Goal: Subscribe to service/newsletter

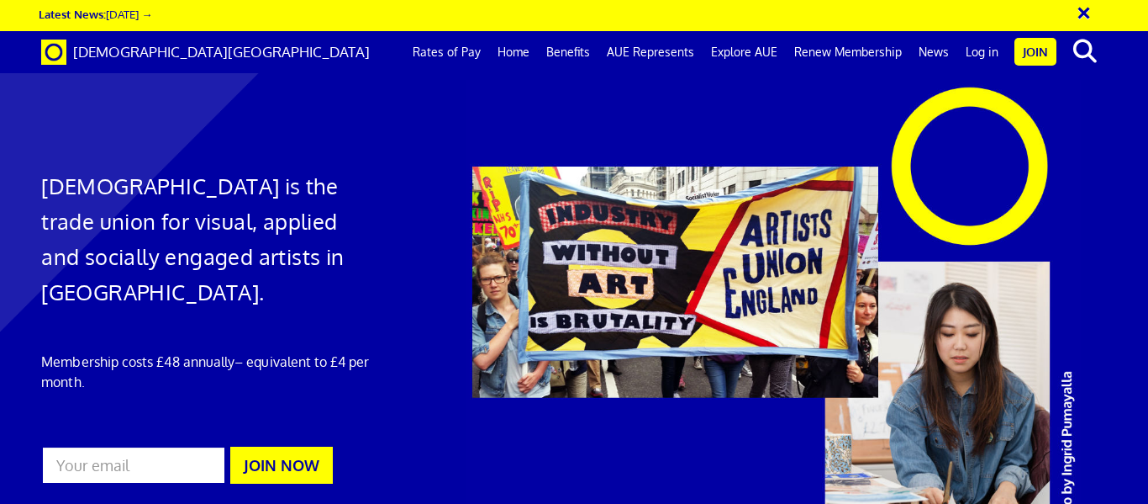
scroll to position [0, 7]
click at [1136, 287] on div at bounding box center [574, 329] width 1148 height 625
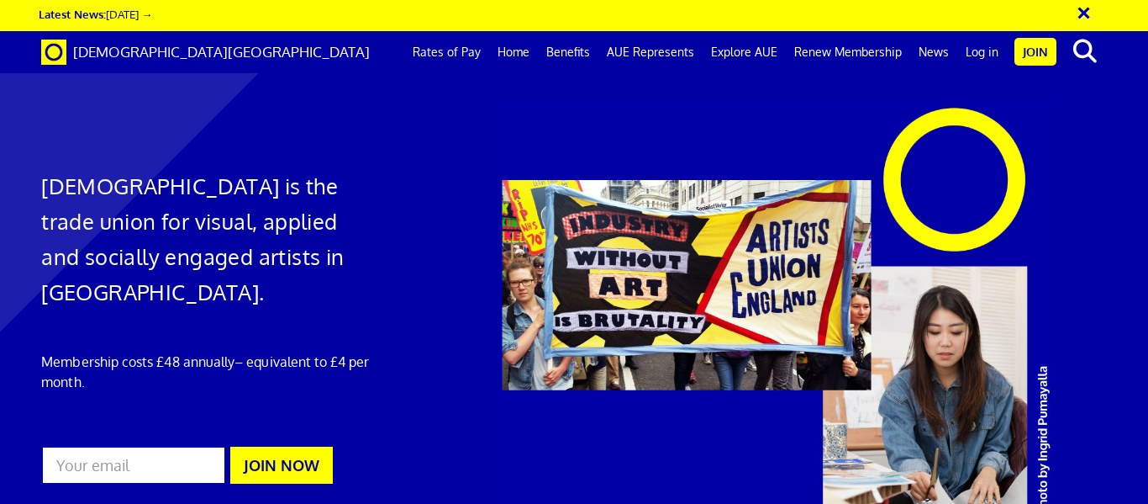
click at [193, 455] on input "email" at bounding box center [133, 465] width 185 height 39
type input "[EMAIL_ADDRESS][DOMAIN_NAME]"
click at [269, 462] on button "JOIN NOW" at bounding box center [281, 464] width 103 height 37
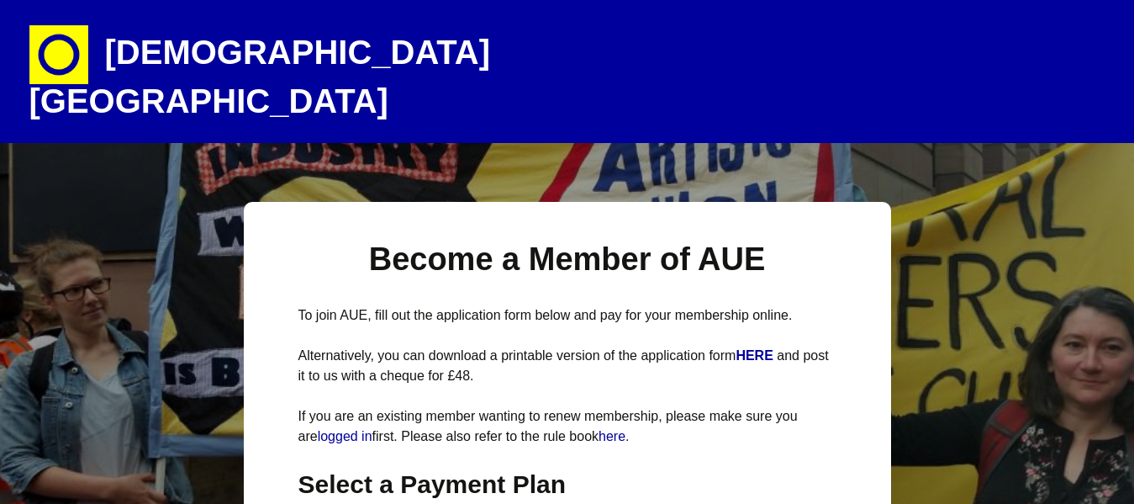
select select
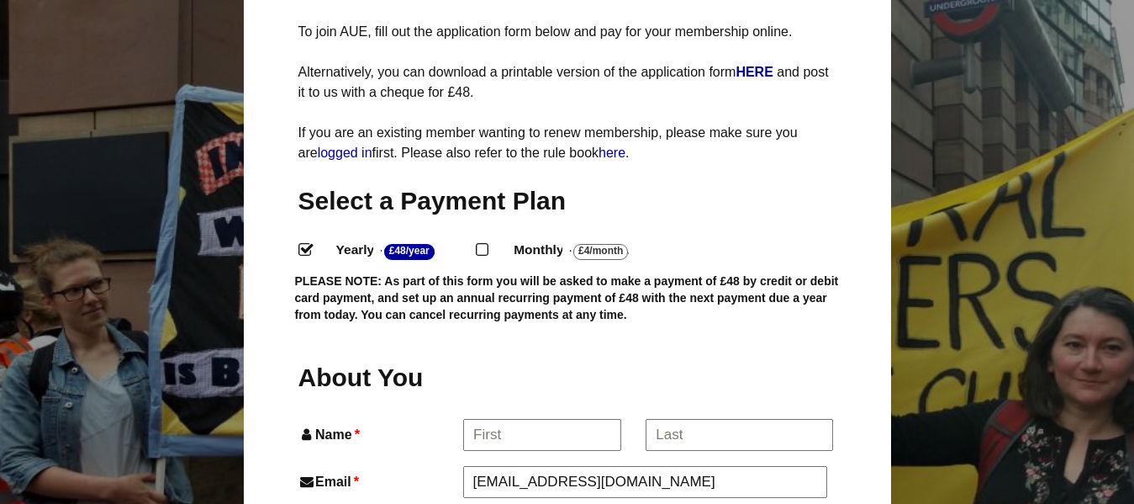
scroll to position [298, 0]
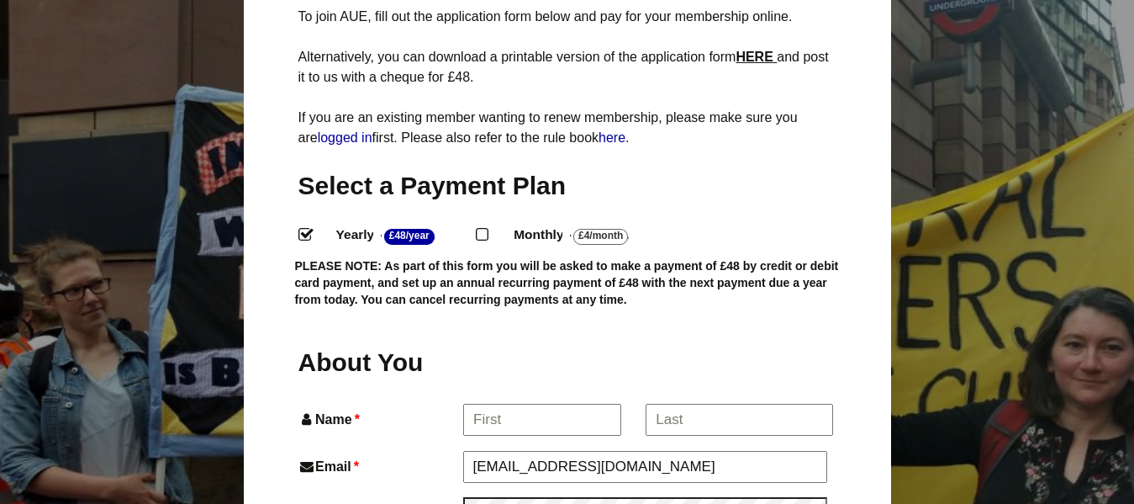
click at [768, 50] on strong "HERE" at bounding box center [754, 57] width 37 height 14
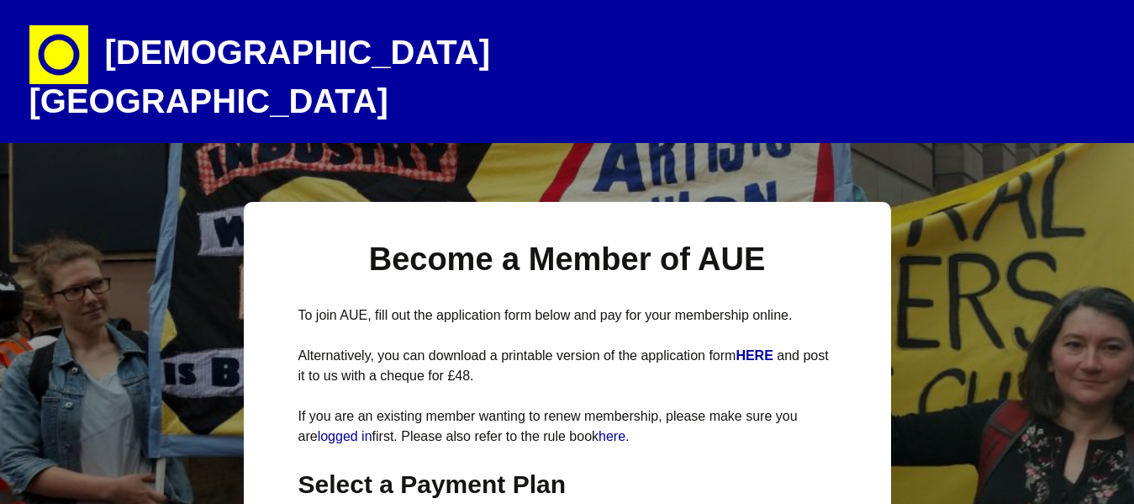
select select
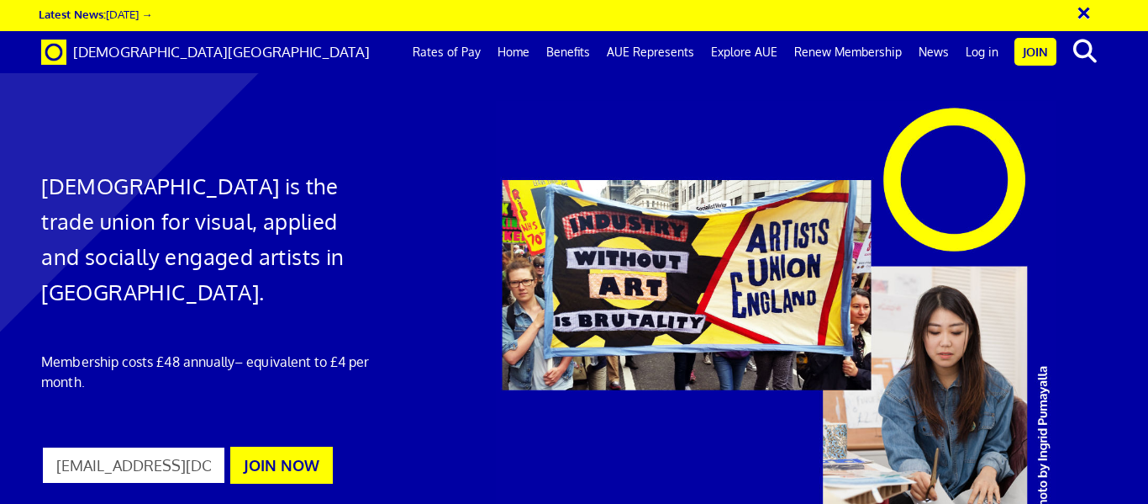
scroll to position [0, 7]
